Goal: Task Accomplishment & Management: Use online tool/utility

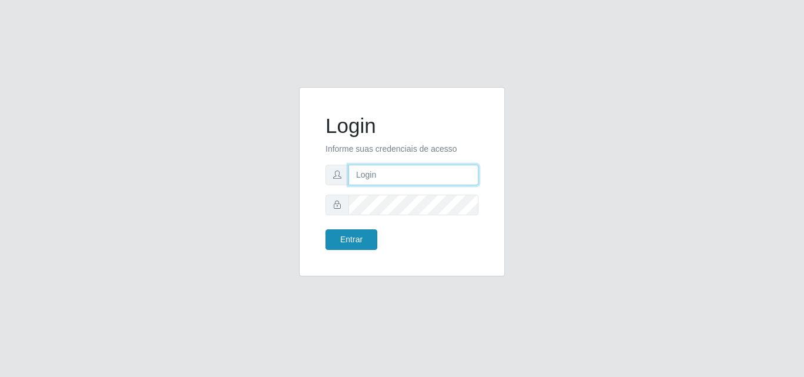
type input "[EMAIL_ADDRESS][DOMAIN_NAME]"
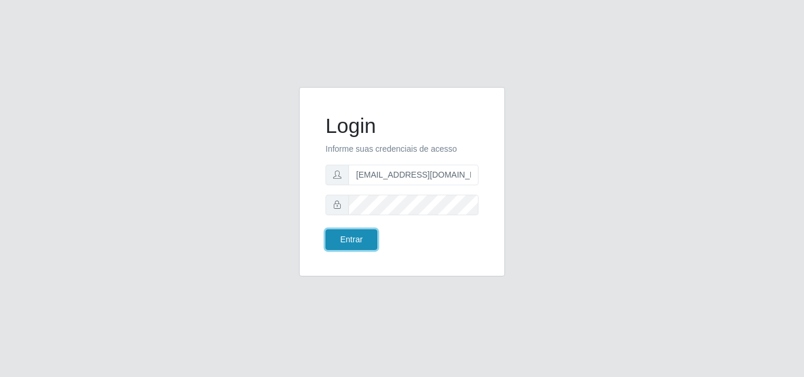
click at [360, 240] on button "Entrar" at bounding box center [352, 240] width 52 height 21
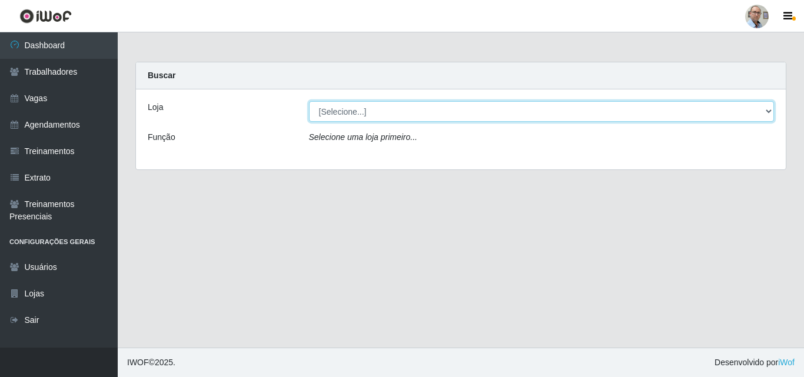
click at [762, 109] on select "[Selecione...] Mar Vermelho - Loja 04" at bounding box center [542, 111] width 466 height 21
select select "251"
click at [309, 101] on select "[Selecione...] Mar Vermelho - Loja 04" at bounding box center [542, 111] width 466 height 21
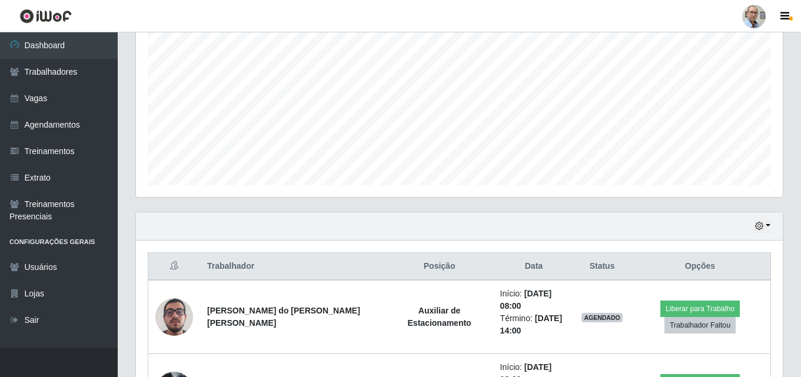
scroll to position [353, 0]
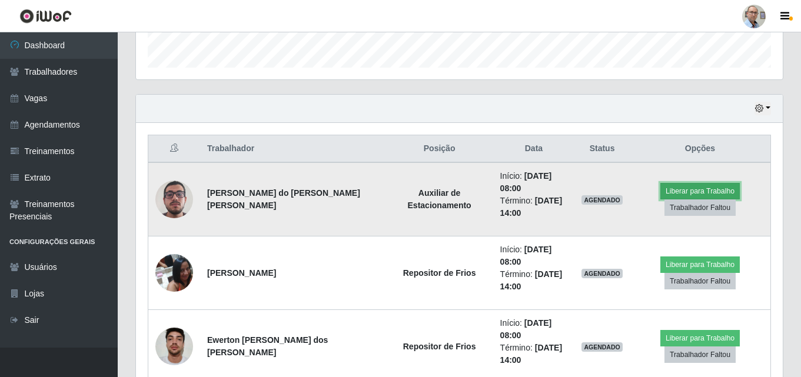
click at [692, 191] on button "Liberar para Trabalho" at bounding box center [700, 191] width 79 height 16
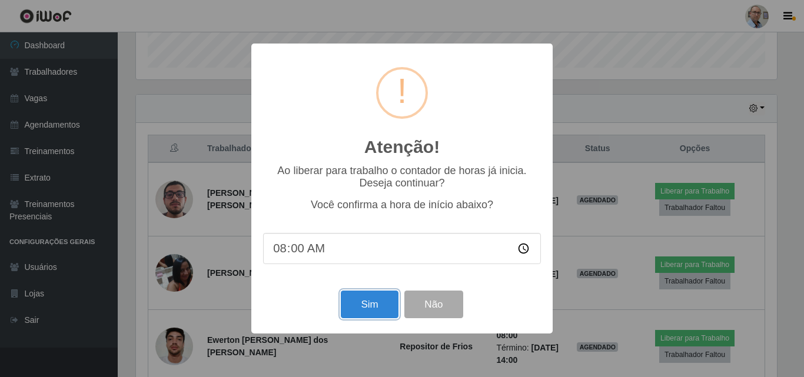
click at [357, 300] on button "Sim" at bounding box center [369, 305] width 57 height 28
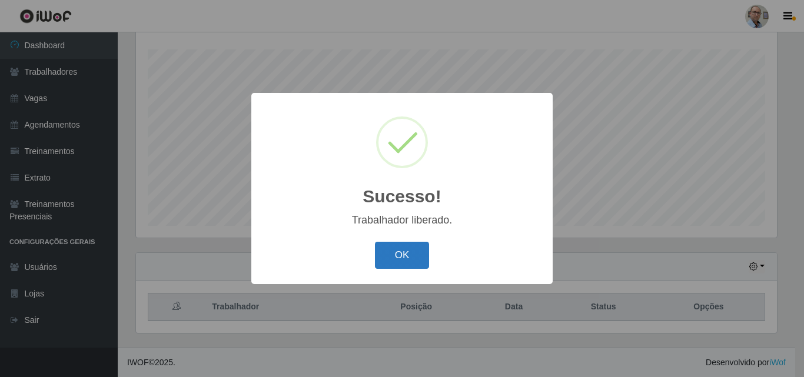
click at [400, 263] on button "OK" at bounding box center [402, 256] width 55 height 28
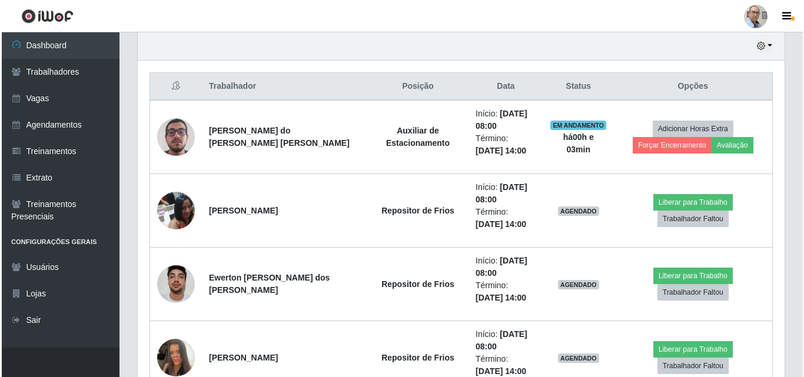
scroll to position [430, 0]
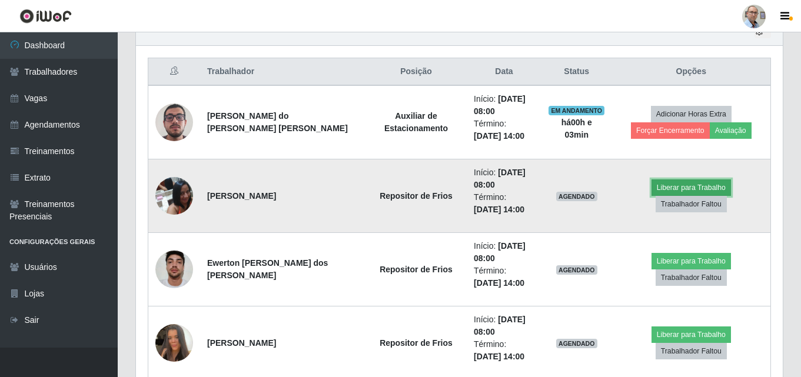
click at [662, 196] on button "Liberar para Trabalho" at bounding box center [691, 188] width 79 height 16
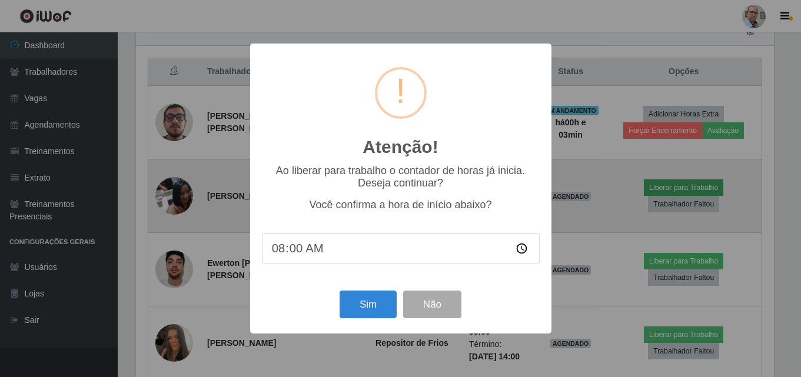
scroll to position [244, 641]
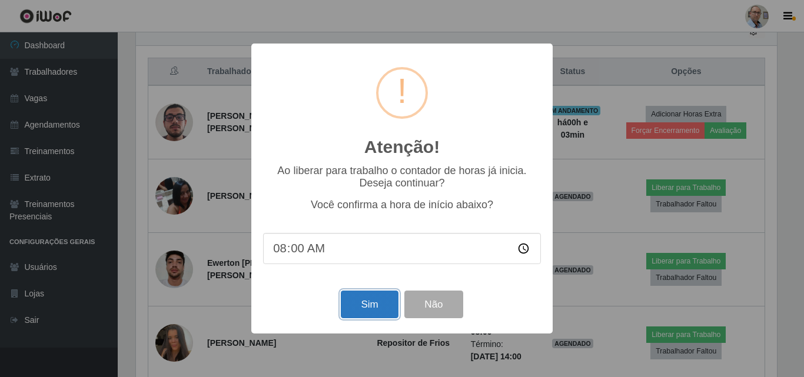
click at [372, 313] on button "Sim" at bounding box center [369, 305] width 57 height 28
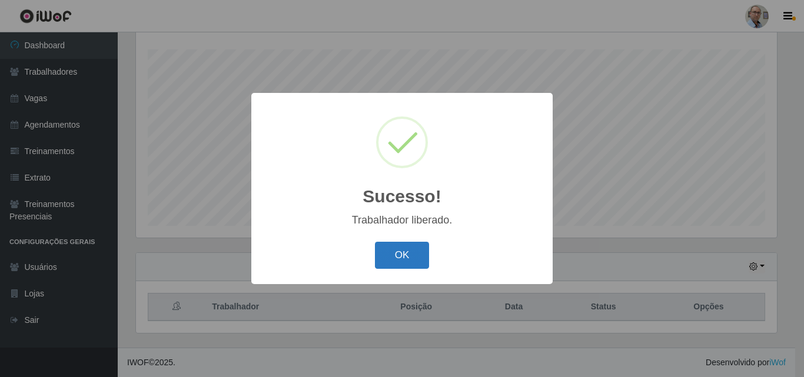
click at [393, 250] on button "OK" at bounding box center [402, 256] width 55 height 28
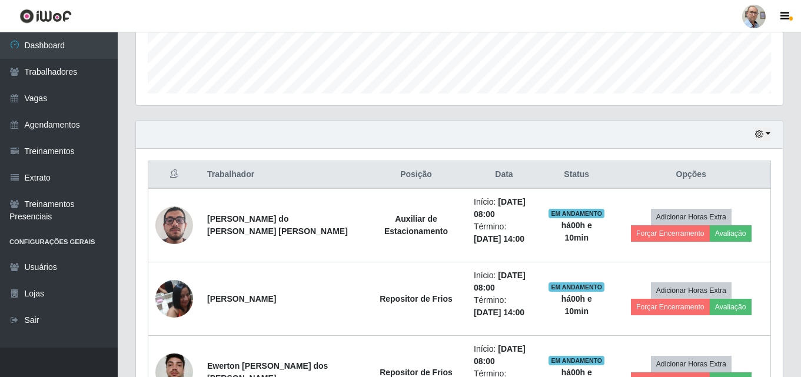
scroll to position [195, 0]
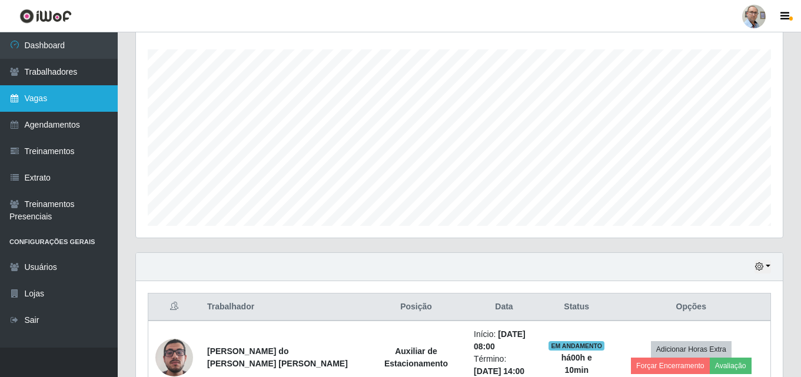
click at [54, 102] on link "Vagas" at bounding box center [59, 98] width 118 height 26
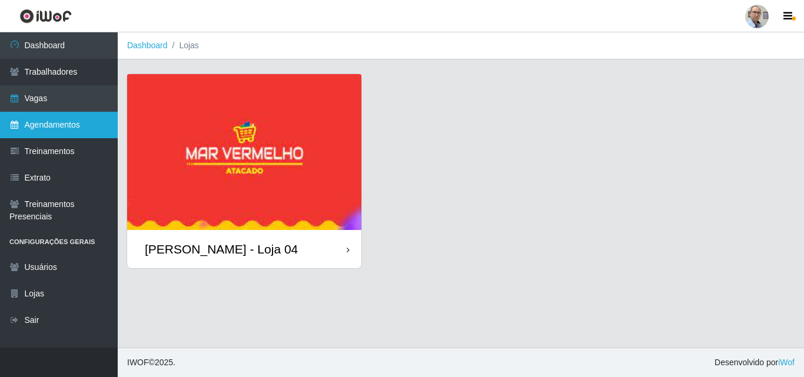
click at [43, 118] on link "Agendamentos" at bounding box center [59, 125] width 118 height 26
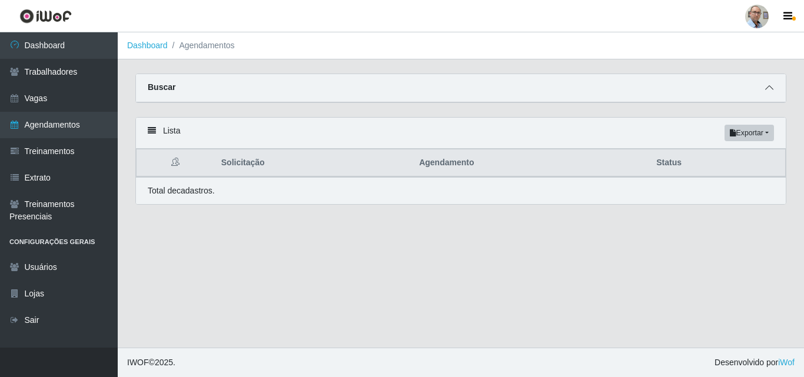
click at [773, 94] on span at bounding box center [769, 88] width 14 height 14
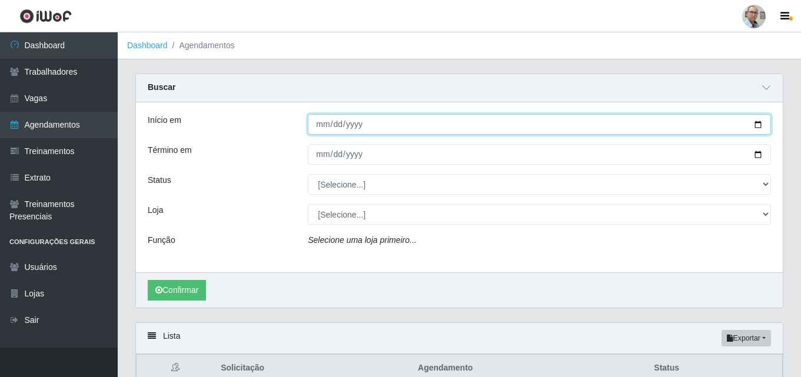
click at [761, 125] on input "Início em" at bounding box center [539, 124] width 463 height 21
type input "2025-09-16"
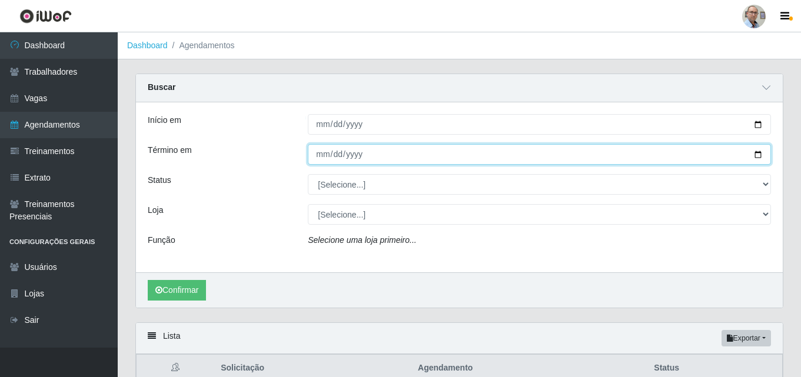
click at [753, 152] on input "Término em" at bounding box center [539, 154] width 463 height 21
type input "2025-09-16"
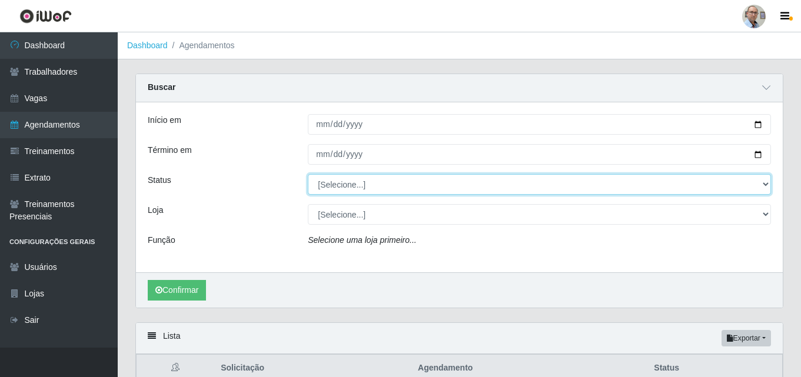
click at [766, 184] on select "[Selecione...] AGENDADO AGUARDANDO LIBERAR EM ANDAMENTO EM REVISÃO FINALIZADO C…" at bounding box center [539, 184] width 463 height 21
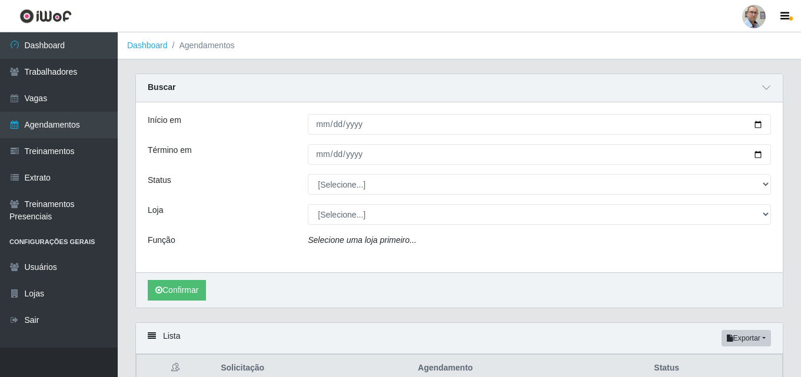
click at [221, 240] on div "Função" at bounding box center [219, 242] width 160 height 17
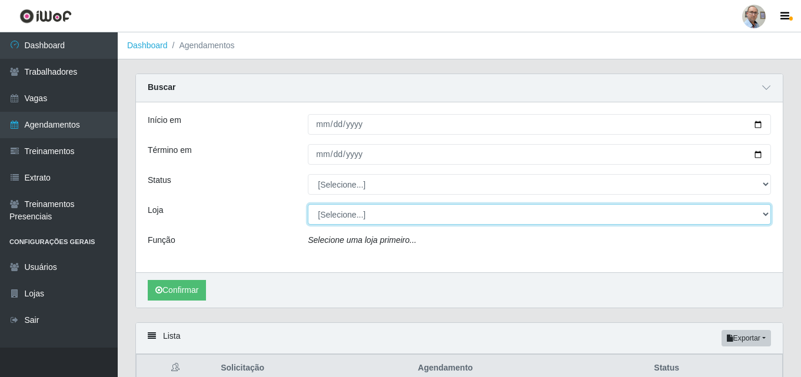
click at [737, 221] on select "[Selecione...] Mar Vermelho - Loja 04" at bounding box center [539, 214] width 463 height 21
select select "251"
click at [308, 205] on select "[Selecione...] Mar Vermelho - Loja 04" at bounding box center [539, 214] width 463 height 21
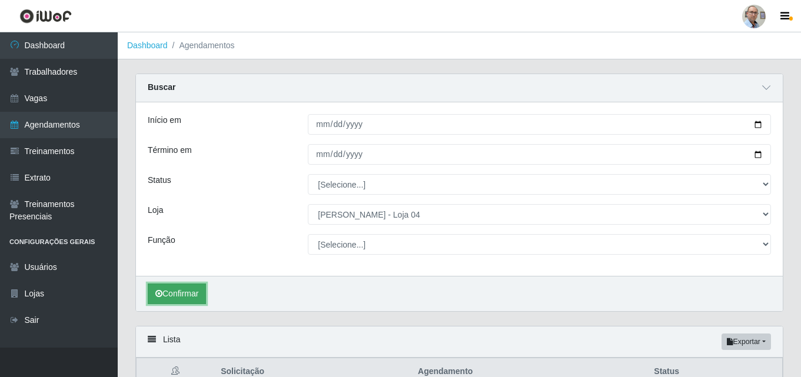
drag, startPoint x: 193, startPoint y: 297, endPoint x: 201, endPoint y: 291, distance: 9.3
click at [193, 296] on button "Confirmar" at bounding box center [177, 294] width 58 height 21
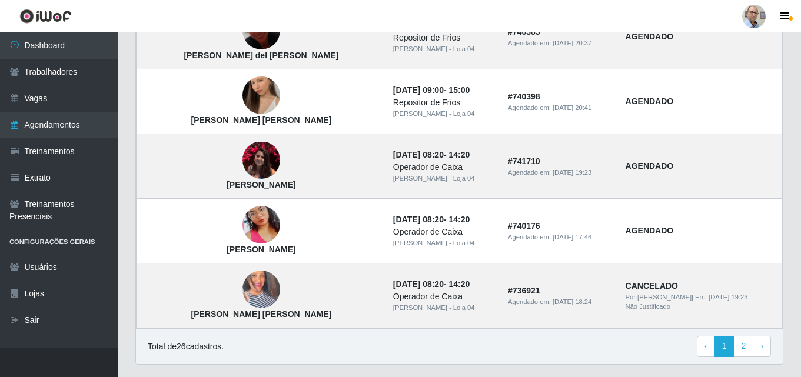
scroll to position [1061, 0]
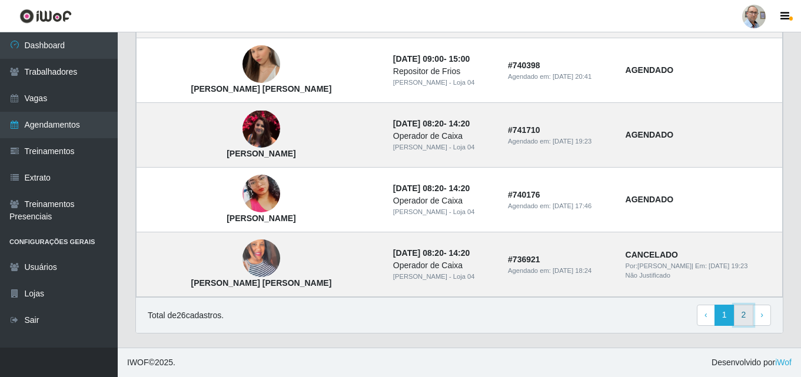
click at [737, 313] on link "2" at bounding box center [744, 315] width 20 height 21
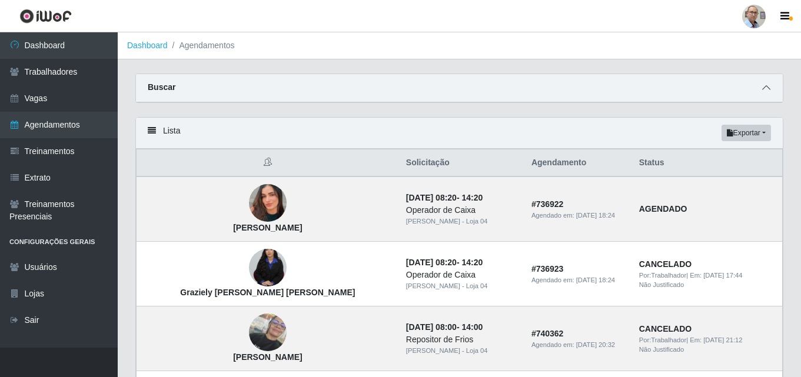
click at [768, 89] on icon at bounding box center [766, 88] width 8 height 8
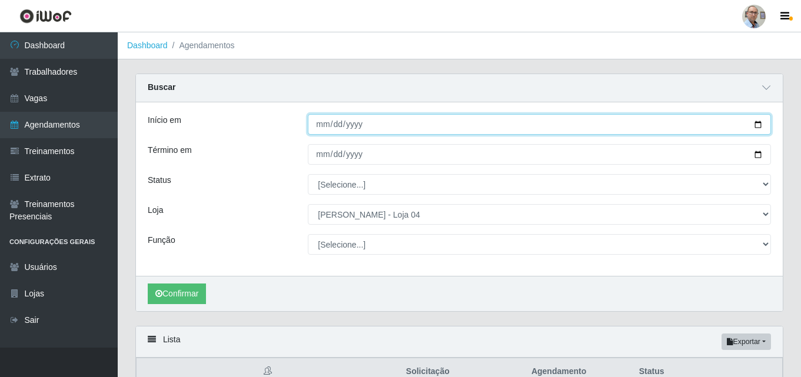
click at [761, 124] on input "[DATE]" at bounding box center [539, 124] width 463 height 21
type input "[DATE]"
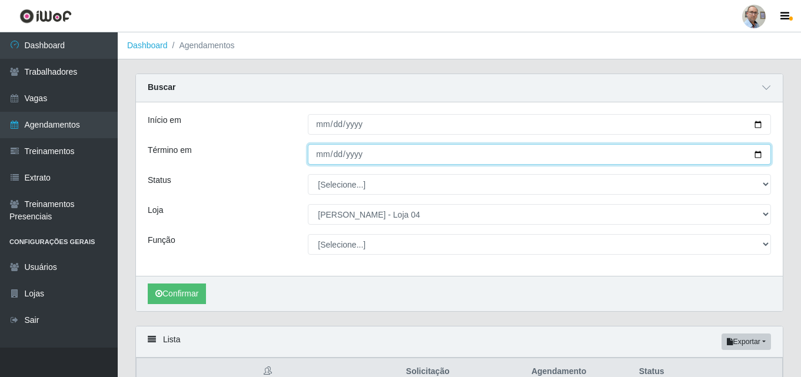
click at [754, 153] on input "2025-09-16" at bounding box center [539, 154] width 463 height 21
type input "[DATE]"
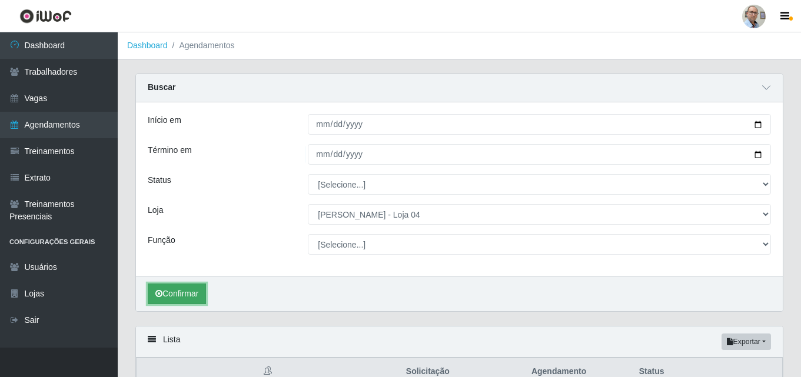
click at [171, 293] on button "Confirmar" at bounding box center [177, 294] width 58 height 21
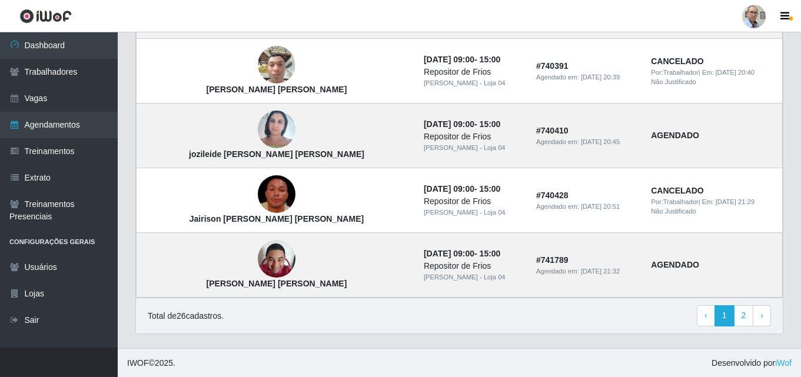
scroll to position [1061, 0]
click at [745, 320] on link "2" at bounding box center [744, 315] width 20 height 21
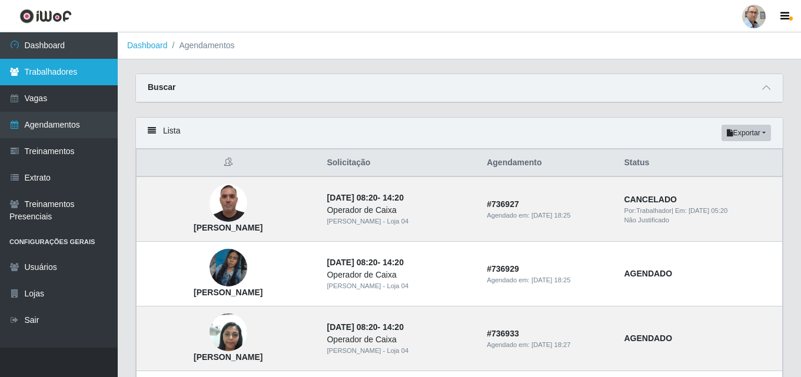
click at [79, 78] on link "Trabalhadores" at bounding box center [59, 72] width 118 height 26
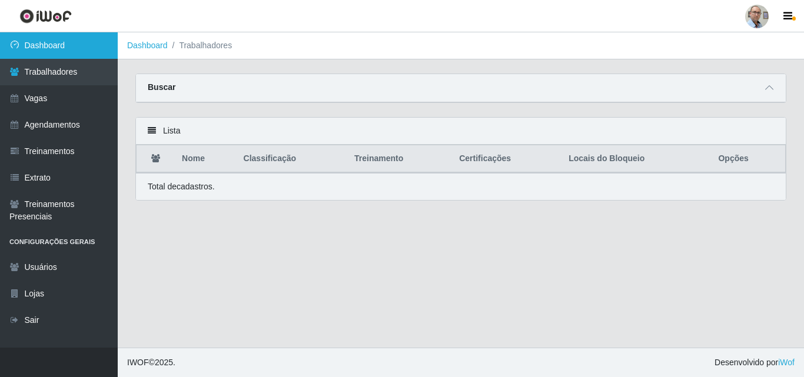
click at [66, 42] on link "Dashboard" at bounding box center [59, 45] width 118 height 26
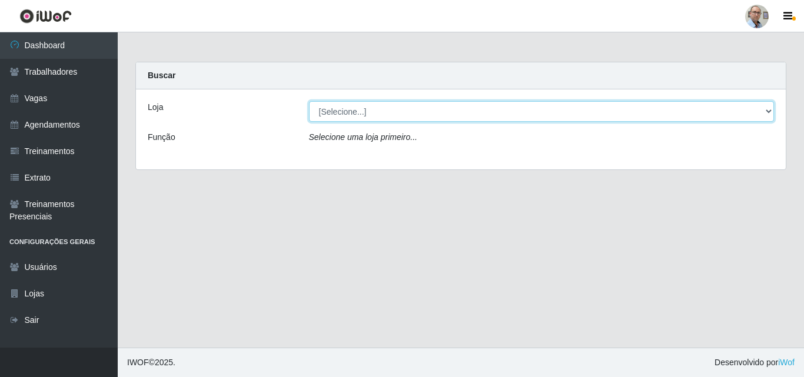
click at [770, 108] on select "[Selecione...] Mar Vermelho - Loja 04" at bounding box center [542, 111] width 466 height 21
select select "251"
click at [309, 101] on select "[Selecione...] Mar Vermelho - Loja 04" at bounding box center [542, 111] width 466 height 21
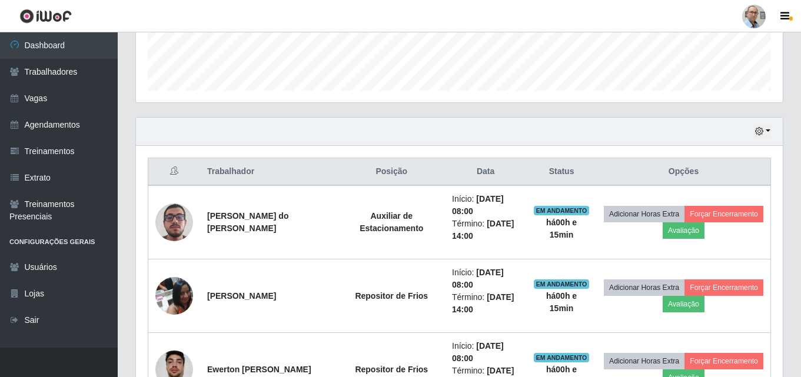
scroll to position [294, 0]
